Goal: Task Accomplishment & Management: Use online tool/utility

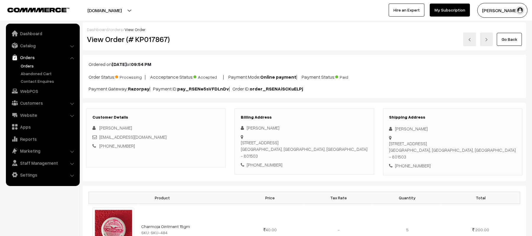
drag, startPoint x: 429, startPoint y: 128, endPoint x: 395, endPoint y: 127, distance: 34.3
click at [395, 127] on div "[PERSON_NAME]" at bounding box center [452, 128] width 127 height 7
copy div "[PERSON_NAME]"
click at [413, 159] on div "Shipping Address [PERSON_NAME] [STREET_ADDRESS] [PHONE_NUMBER]" at bounding box center [452, 141] width 139 height 67
click at [412, 160] on div "Shipping Address [PERSON_NAME] [STREET_ADDRESS] [PHONE_NUMBER]" at bounding box center [452, 141] width 139 height 67
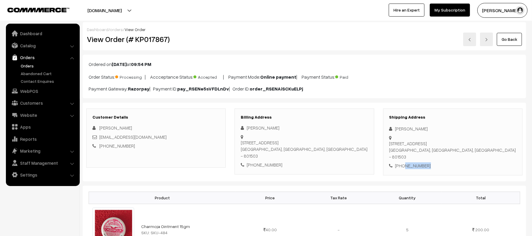
copy div "8789745110"
drag, startPoint x: 167, startPoint y: 135, endPoint x: 98, endPoint y: 137, distance: 68.3
click at [98, 137] on div "[EMAIL_ADDRESS][DOMAIN_NAME]" at bounding box center [155, 137] width 127 height 7
copy link "[EMAIL_ADDRESS][DOMAIN_NAME]"
drag, startPoint x: 395, startPoint y: 138, endPoint x: 487, endPoint y: 145, distance: 92.2
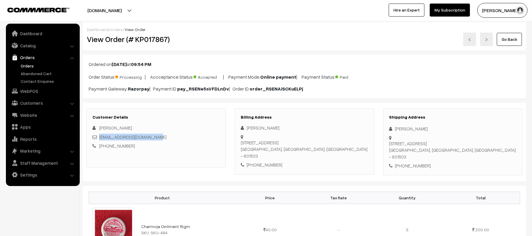
click at [487, 145] on div "Shipping Address [PERSON_NAME] [STREET_ADDRESS] [PHONE_NUMBER]" at bounding box center [452, 141] width 139 height 67
copy div "[STREET_ADDRESS]"
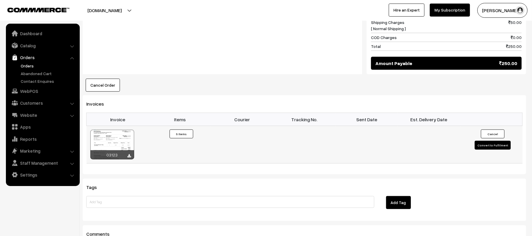
click at [497, 142] on button "Convert to Fulfilment" at bounding box center [493, 145] width 36 height 9
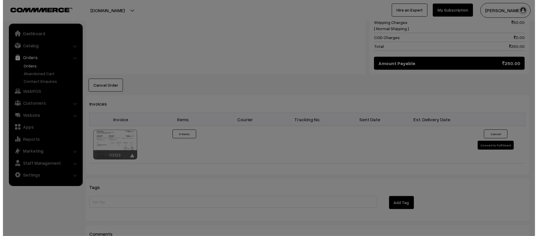
scroll to position [316, 0]
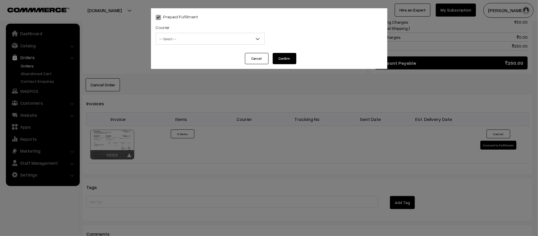
click at [207, 36] on span "-- Select --" at bounding box center [210, 39] width 108 height 10
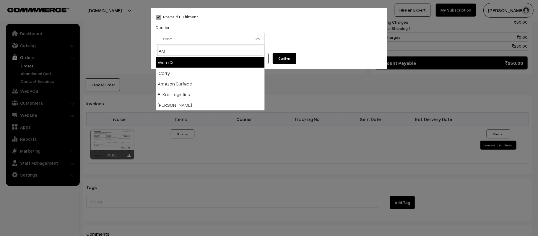
type input "AMA"
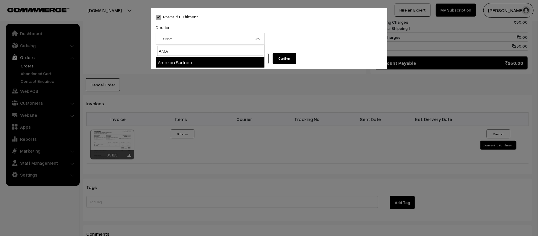
select select "5"
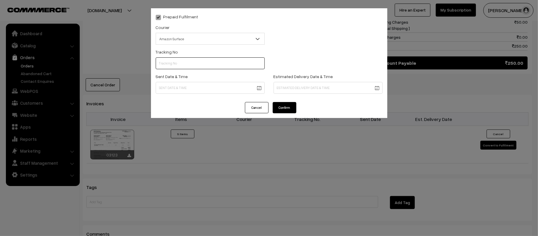
scroll to position [0, 0]
paste input "364280644683"
type input "364280644683"
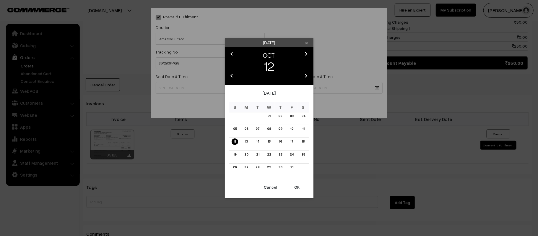
click at [205, 84] on body "Thank you for showing interest. Our team will call you shortly. Close [DOMAIN_N…" at bounding box center [269, 22] width 538 height 677
click at [245, 141] on link "13" at bounding box center [246, 141] width 6 height 6
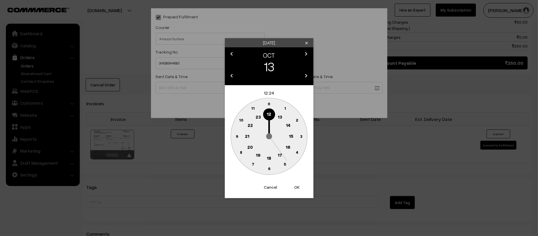
click at [300, 186] on button "OK" at bounding box center [297, 187] width 24 height 13
click at [235, 135] on text "45" at bounding box center [236, 135] width 5 height 5
type input "[DATE] 12:45"
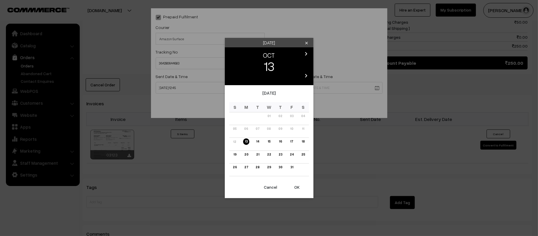
click at [342, 83] on body "Thank you for showing interest. Our team will call you shortly. Close [DOMAIN_N…" at bounding box center [269, 22] width 538 height 677
click at [305, 140] on link "18" at bounding box center [303, 141] width 6 height 6
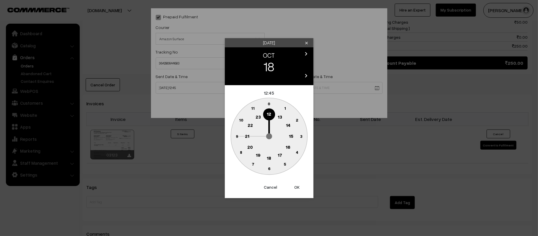
click at [245, 137] on text "21" at bounding box center [247, 135] width 4 height 5
click at [266, 171] on circle at bounding box center [269, 168] width 12 height 12
type input "[DATE] 21:30"
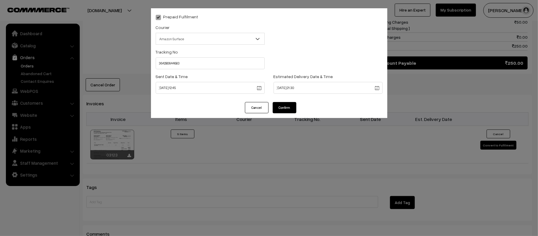
click at [277, 107] on button "Confirm" at bounding box center [285, 107] width 24 height 11
